Goal: Communication & Community: Ask a question

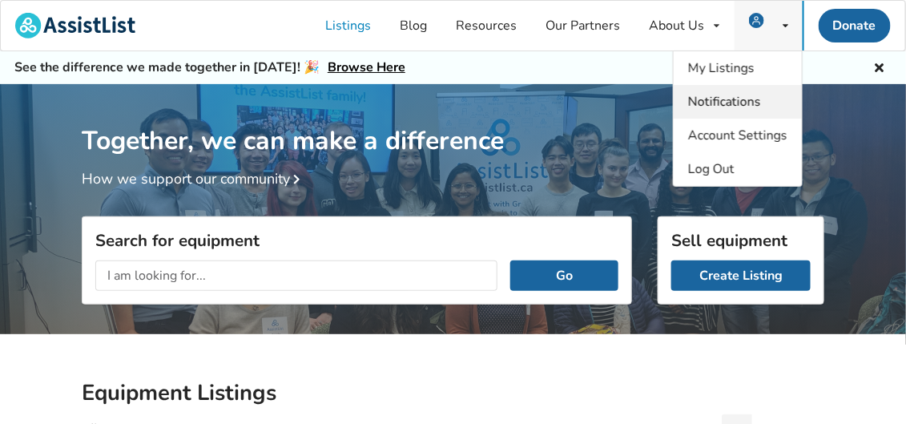
click at [725, 98] on span "Notifications" at bounding box center [724, 102] width 73 height 18
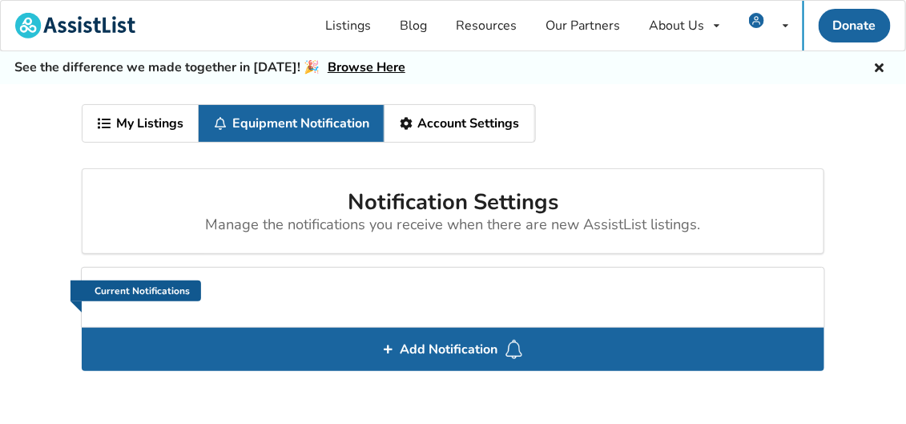
click at [119, 280] on link "Current Notifications" at bounding box center [135, 290] width 131 height 21
click at [362, 124] on link "Equipment Notification" at bounding box center [292, 123] width 186 height 37
click at [404, 119] on icon at bounding box center [406, 123] width 15 height 13
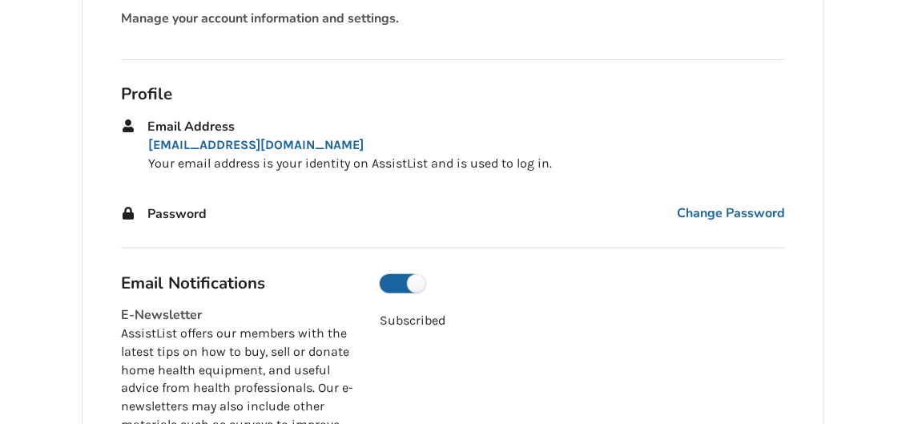
scroll to position [187, 0]
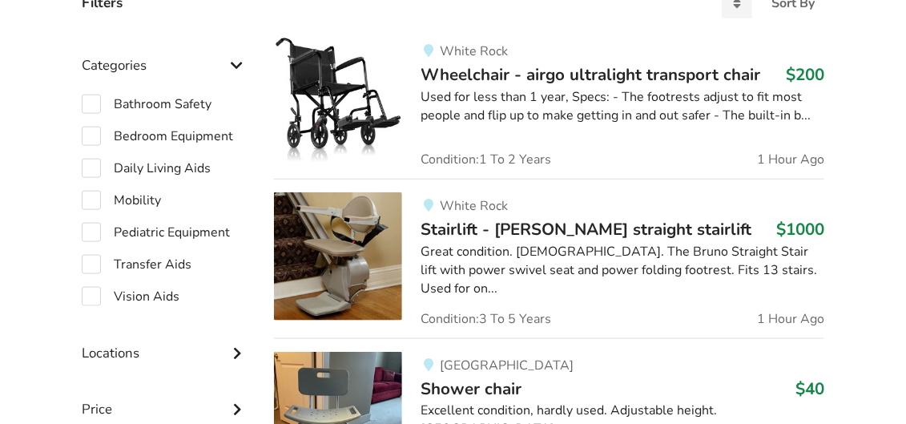
scroll to position [427, 0]
click at [179, 161] on label "Daily Living Aids" at bounding box center [146, 167] width 129 height 19
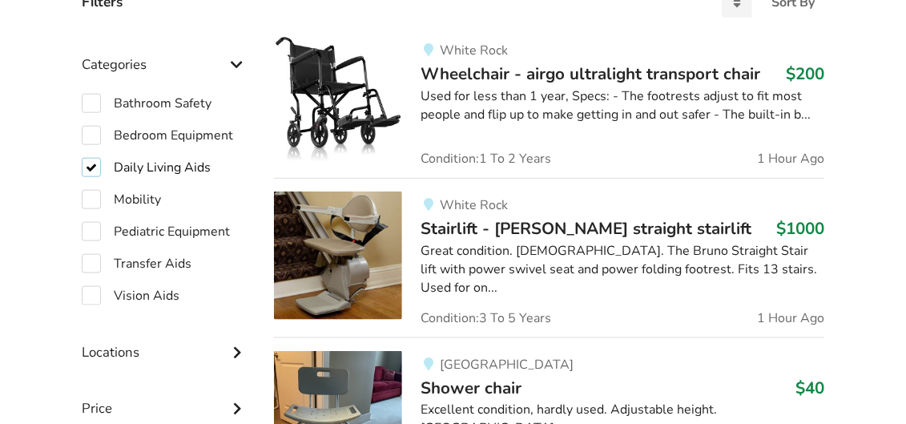
checkbox input "true"
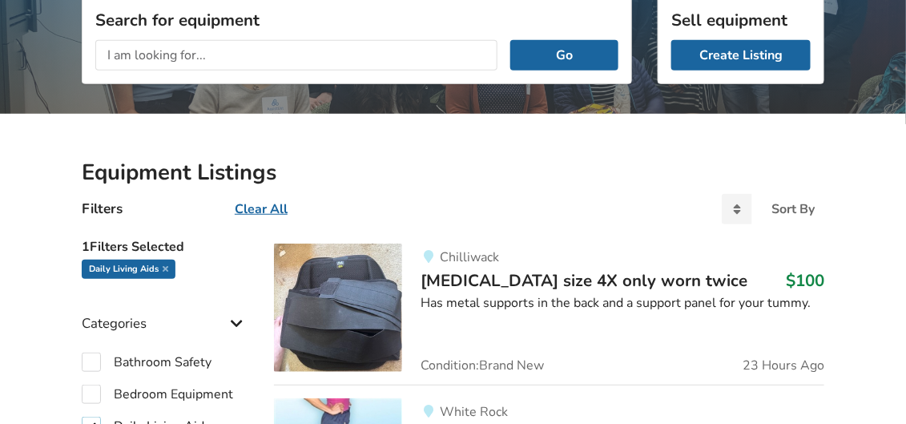
scroll to position [174, 0]
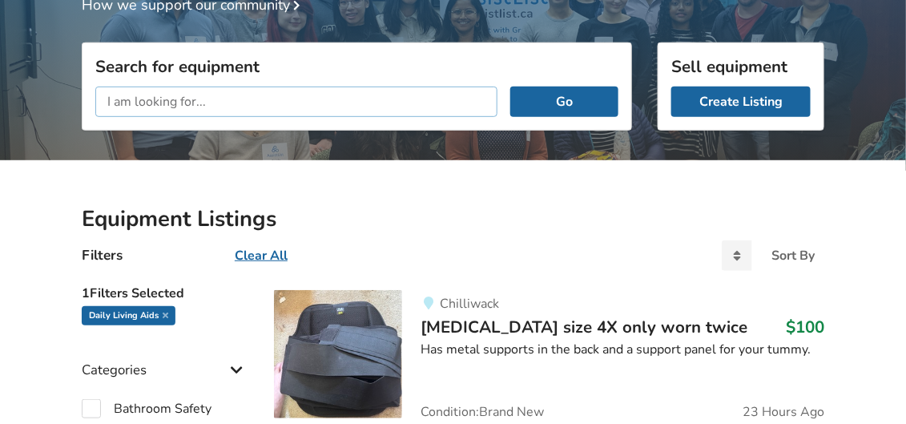
click at [224, 94] on input "text" at bounding box center [296, 101] width 402 height 30
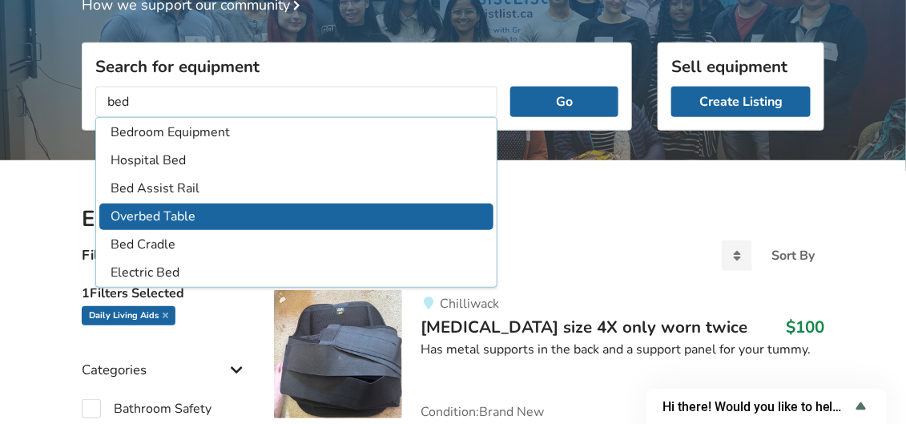
click at [155, 210] on li "Overbed Table" at bounding box center [296, 216] width 394 height 26
type input "Overbed Table"
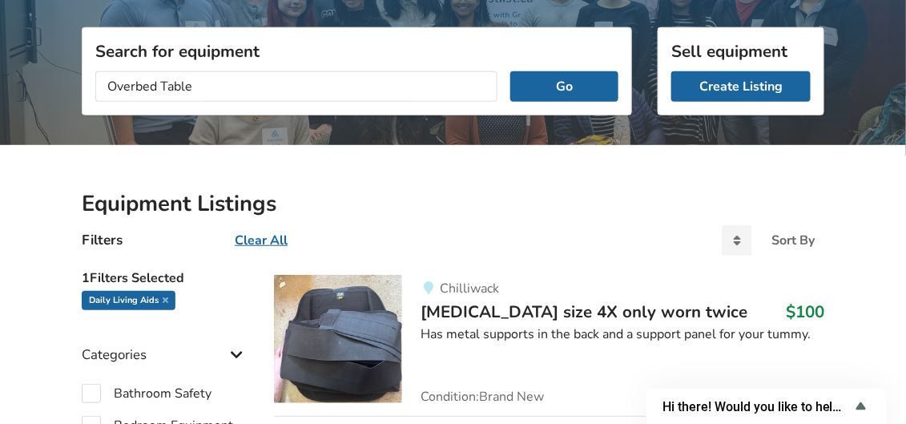
scroll to position [201, 0]
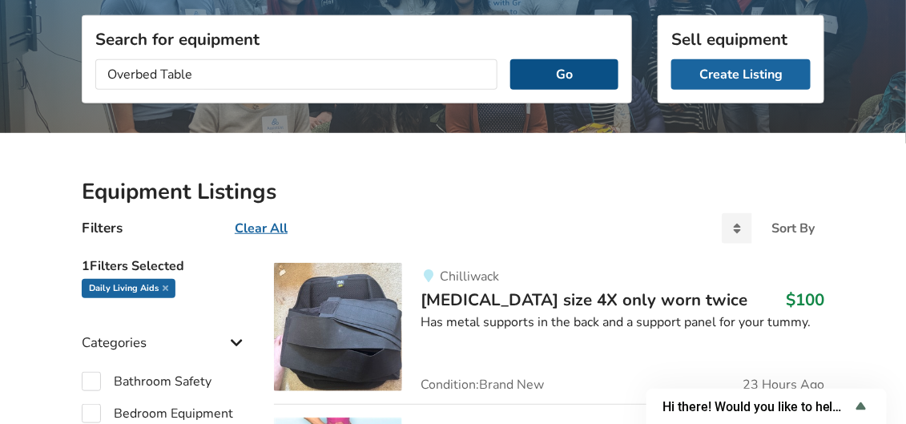
click at [583, 64] on button "Go" at bounding box center [564, 74] width 108 height 30
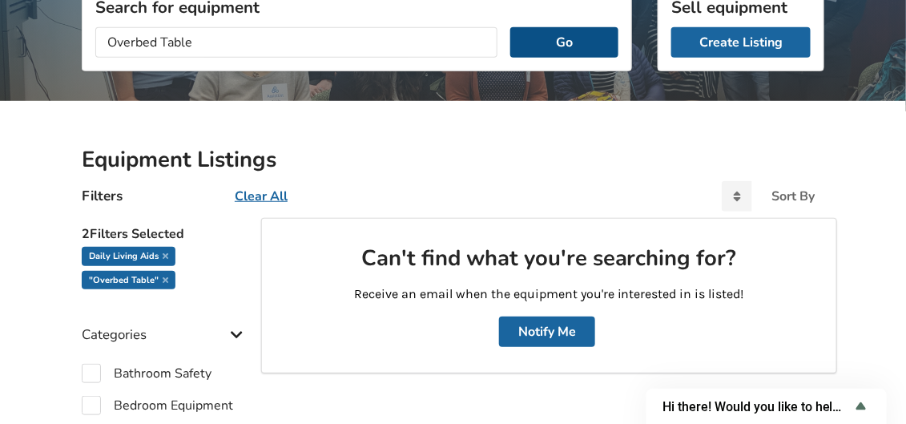
scroll to position [219, 0]
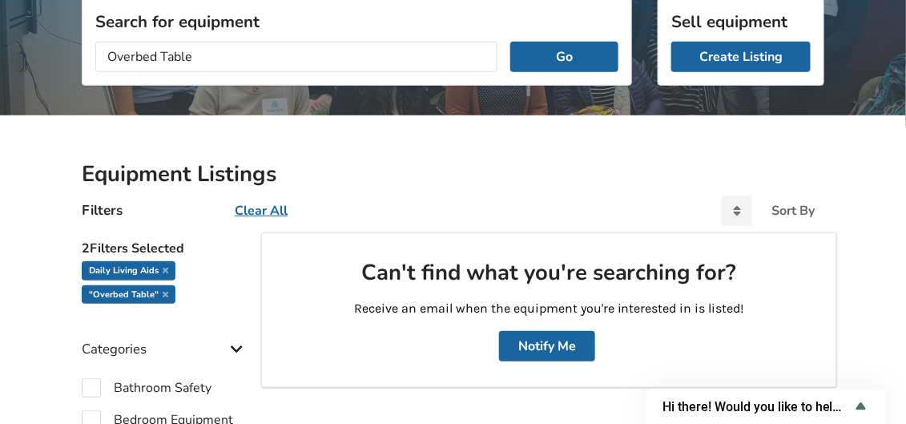
click at [251, 206] on u "Clear All" at bounding box center [261, 211] width 53 height 18
checkbox input "false"
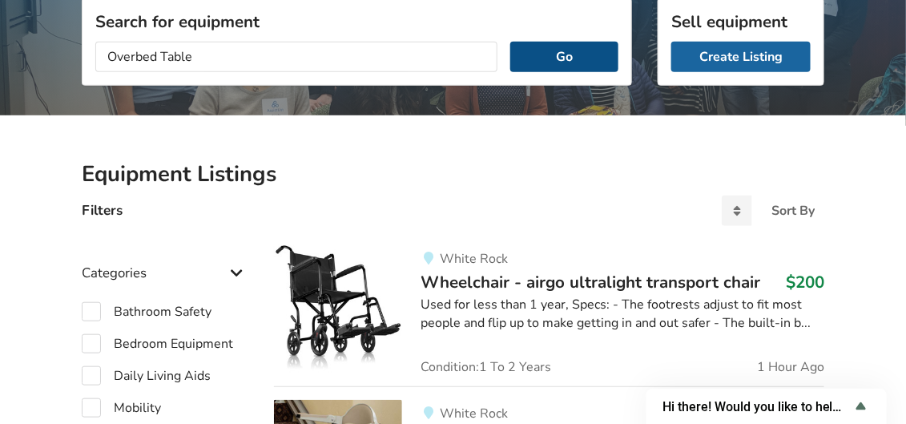
click at [549, 52] on button "Go" at bounding box center [564, 57] width 108 height 30
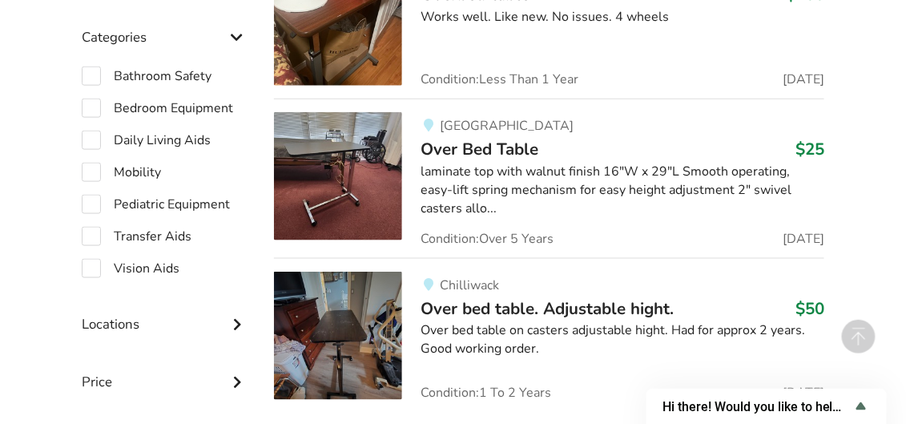
scroll to position [485, 0]
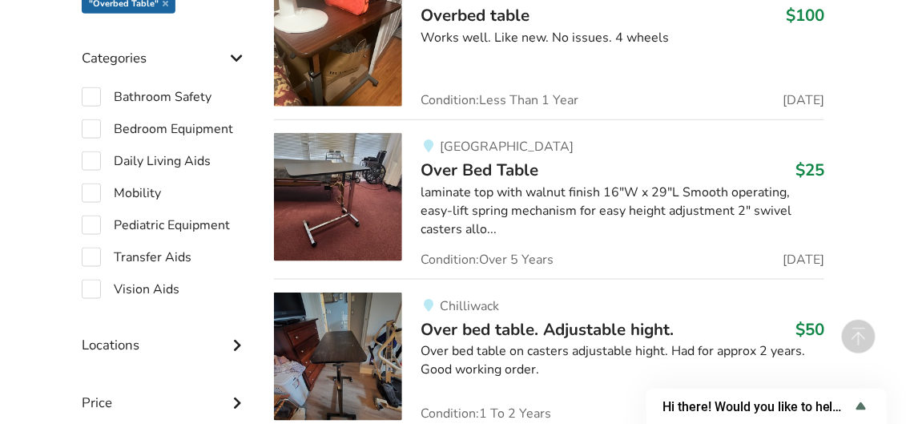
click at [373, 181] on img at bounding box center [338, 197] width 128 height 128
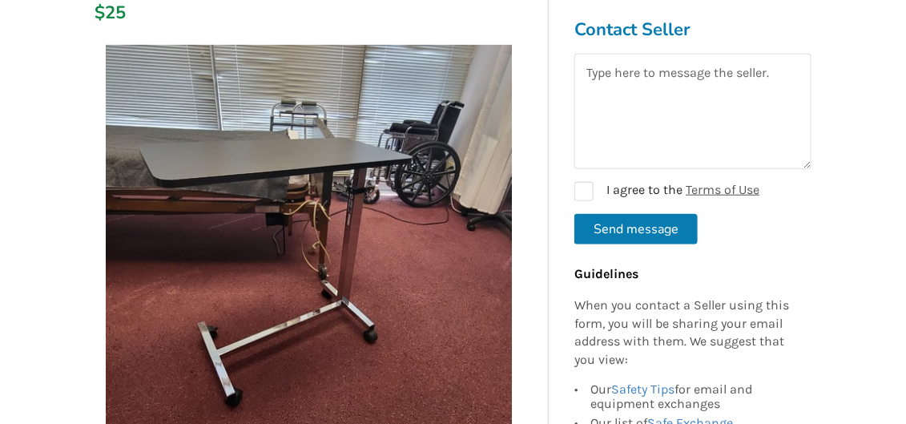
scroll to position [213, 0]
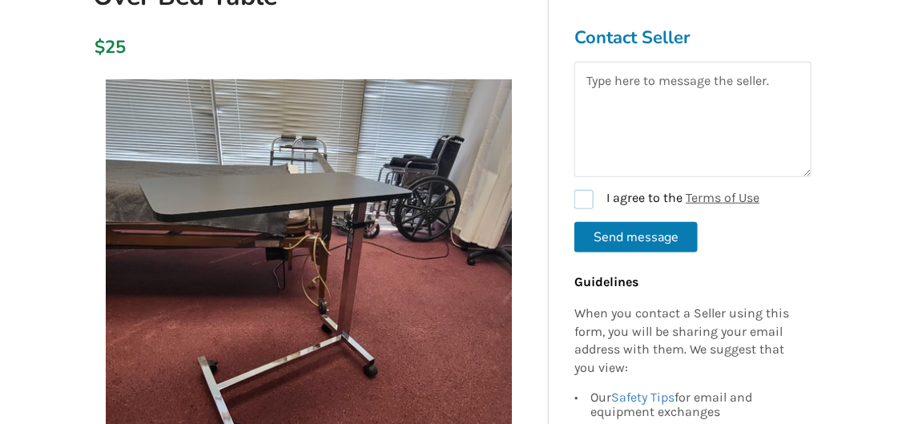
click at [582, 202] on label "I agree to the Terms of Use" at bounding box center [666, 199] width 185 height 19
checkbox input "true"
click at [657, 117] on textarea at bounding box center [692, 119] width 237 height 115
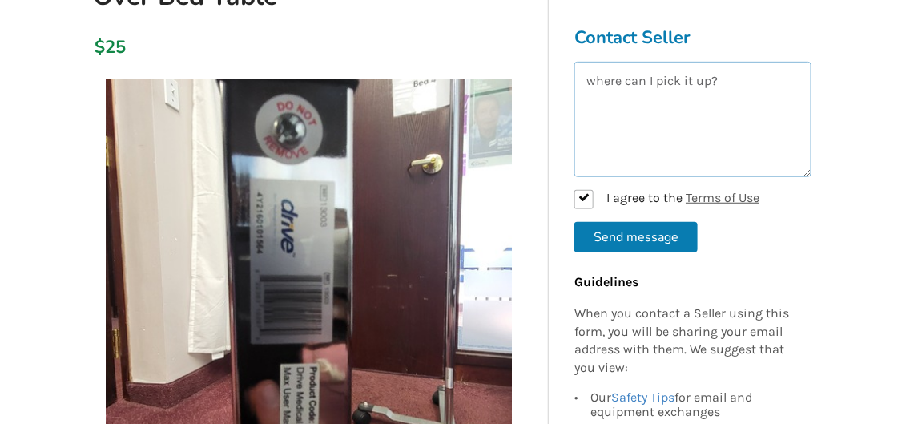
type textarea "where can I pick it up?"
click at [636, 231] on button "Send message" at bounding box center [635, 237] width 123 height 30
checkbox input "false"
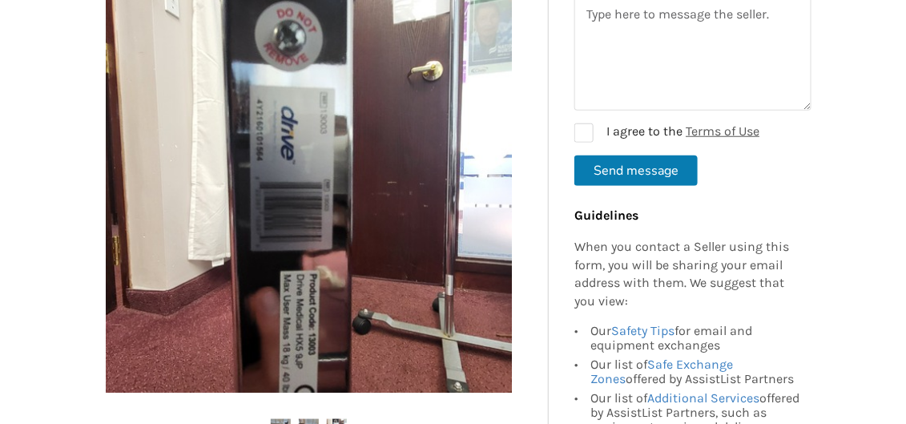
scroll to position [293, 0]
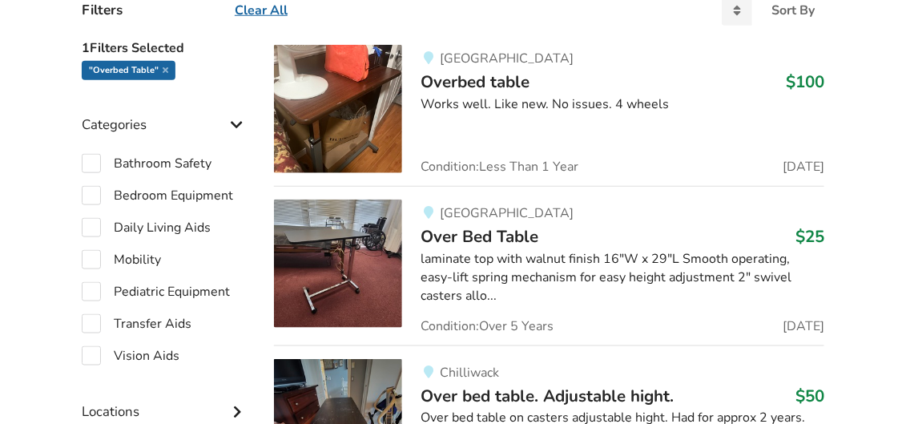
scroll to position [379, 0]
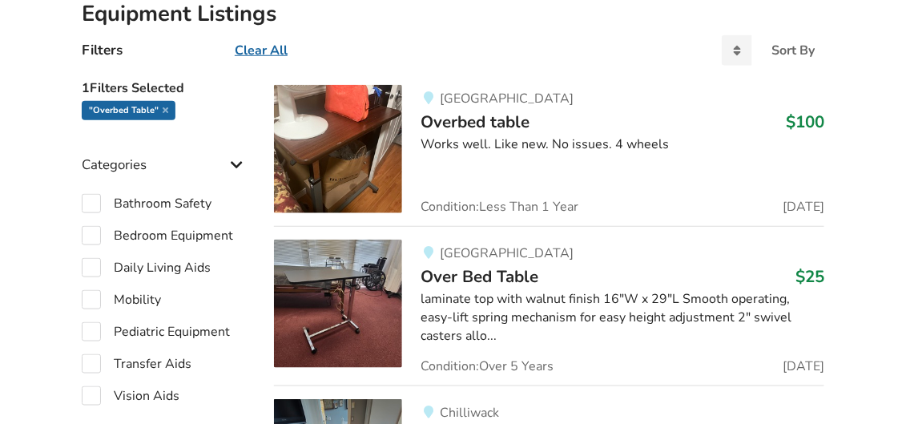
click at [368, 135] on img at bounding box center [338, 149] width 128 height 128
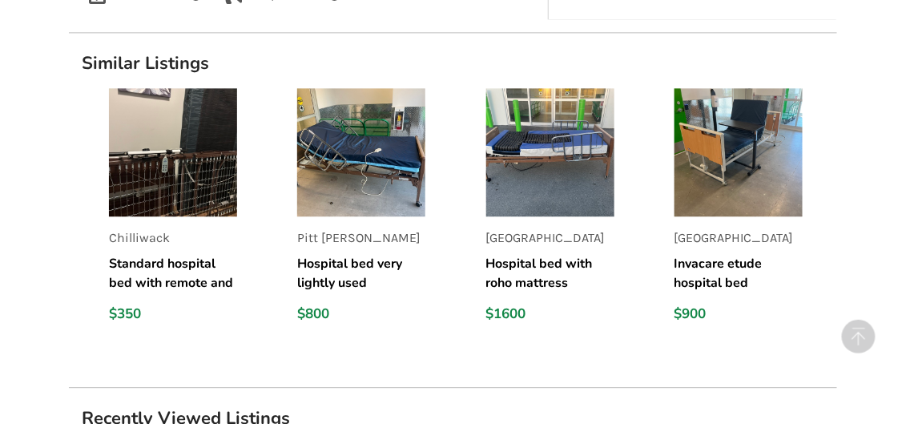
scroll to position [987, 0]
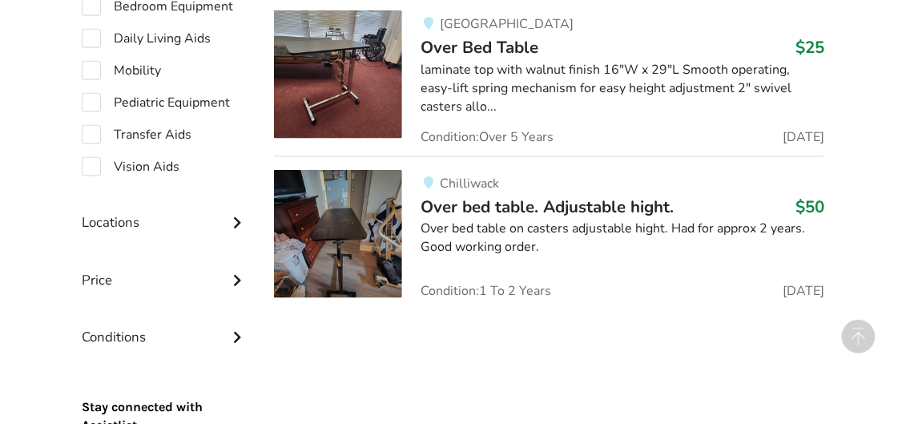
scroll to position [645, 0]
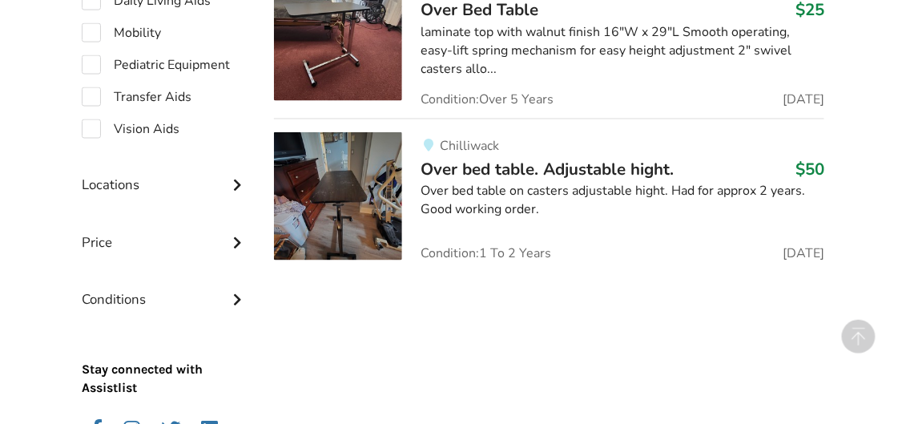
click at [356, 184] on img at bounding box center [338, 196] width 128 height 128
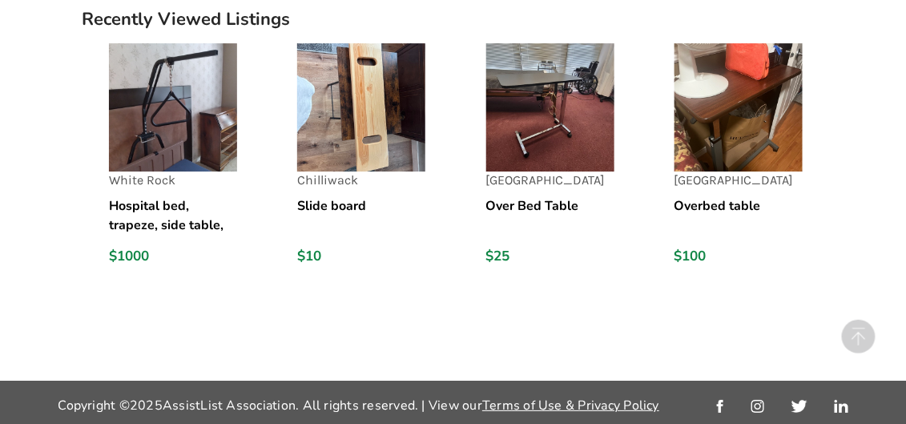
scroll to position [1438, 0]
